Goal: Transaction & Acquisition: Purchase product/service

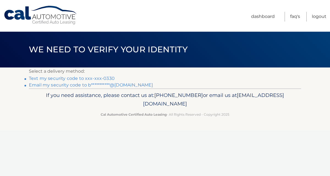
click at [107, 80] on link "Text my security code to xxx-xxx-0330" at bounding box center [72, 78] width 86 height 5
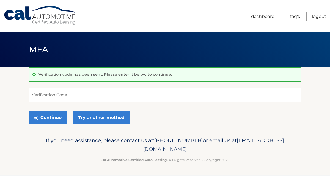
click at [224, 96] on input "Verification Code" at bounding box center [165, 95] width 273 height 14
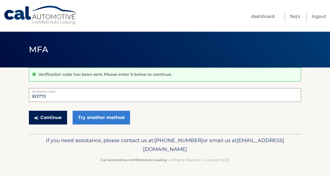
type input "913773"
click at [48, 120] on button "Continue" at bounding box center [48, 118] width 38 height 14
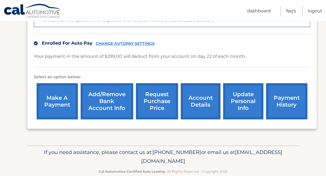
scroll to position [161, 0]
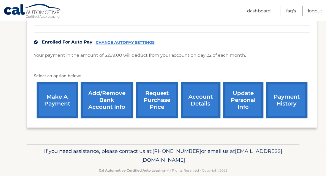
click at [200, 102] on link "account details" at bounding box center [201, 100] width 40 height 36
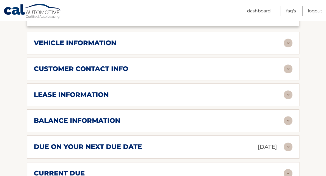
scroll to position [237, 0]
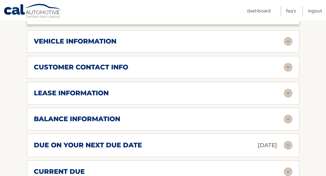
click at [288, 121] on img at bounding box center [288, 119] width 9 height 9
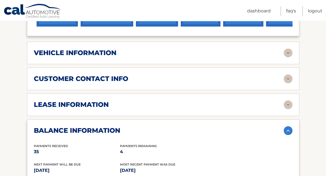
scroll to position [225, 0]
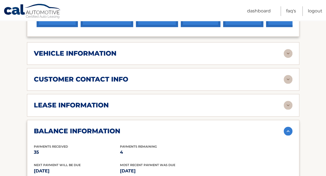
click at [291, 108] on img at bounding box center [288, 105] width 9 height 9
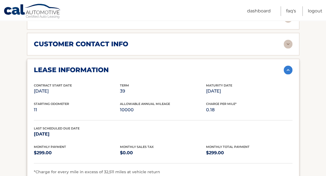
scroll to position [256, 0]
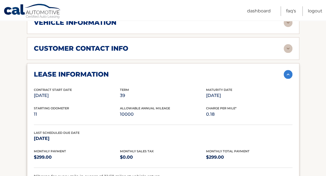
click at [288, 74] on img at bounding box center [288, 74] width 9 height 9
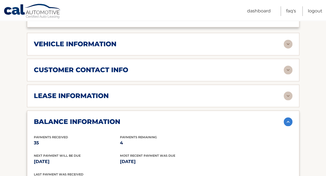
scroll to position [233, 0]
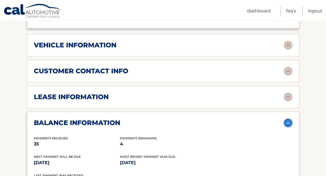
click at [289, 42] on img at bounding box center [288, 45] width 9 height 9
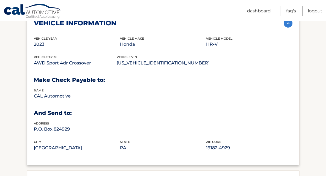
scroll to position [255, 0]
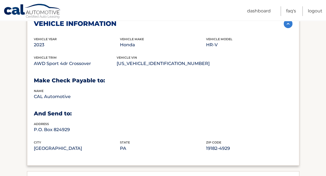
click at [288, 26] on img at bounding box center [288, 23] width 9 height 9
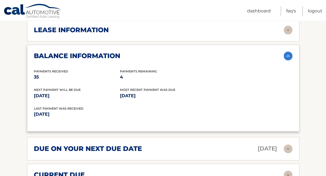
scroll to position [286, 0]
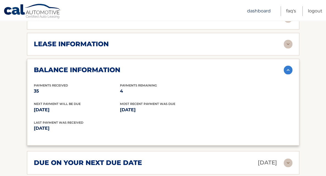
click at [263, 12] on link "Dashboard" at bounding box center [259, 11] width 24 height 10
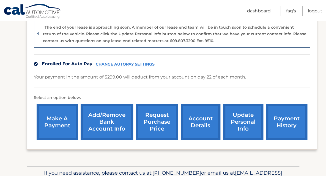
scroll to position [143, 0]
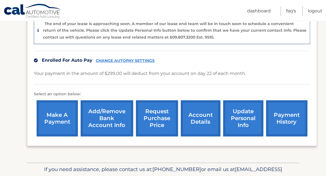
click at [62, 125] on link "make a payment" at bounding box center [57, 118] width 41 height 36
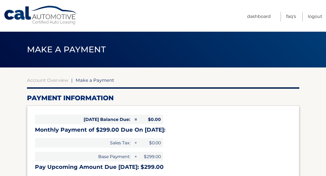
select select "ZTFiZDlhNWYtZjljNS00ODZiLTgxZjAtZjc5Y2E3MmRhNmZl"
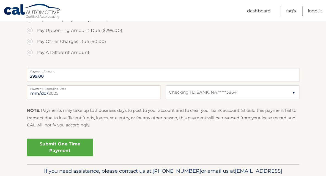
scroll to position [180, 0]
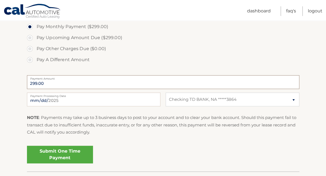
click at [194, 81] on input "299.00" at bounding box center [163, 82] width 273 height 14
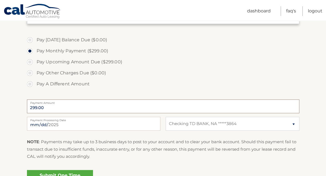
scroll to position [154, 0]
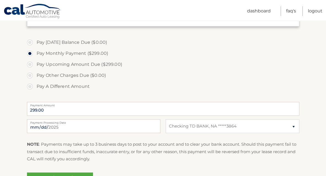
click at [67, 83] on label "Pay A Different Amount" at bounding box center [163, 86] width 273 height 11
click at [35, 83] on input "Pay A Different Amount" at bounding box center [32, 85] width 6 height 9
radio input "true"
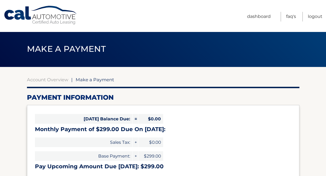
scroll to position [0, 0]
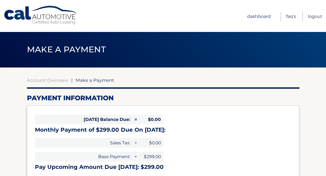
click at [252, 18] on link "Dashboard" at bounding box center [259, 17] width 24 height 10
click at [254, 16] on link "Dashboard" at bounding box center [259, 17] width 24 height 10
click at [295, 16] on link "FAQ's" at bounding box center [291, 17] width 10 height 10
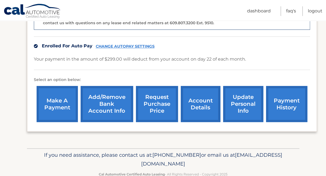
scroll to position [158, 0]
